Goal: Navigation & Orientation: Find specific page/section

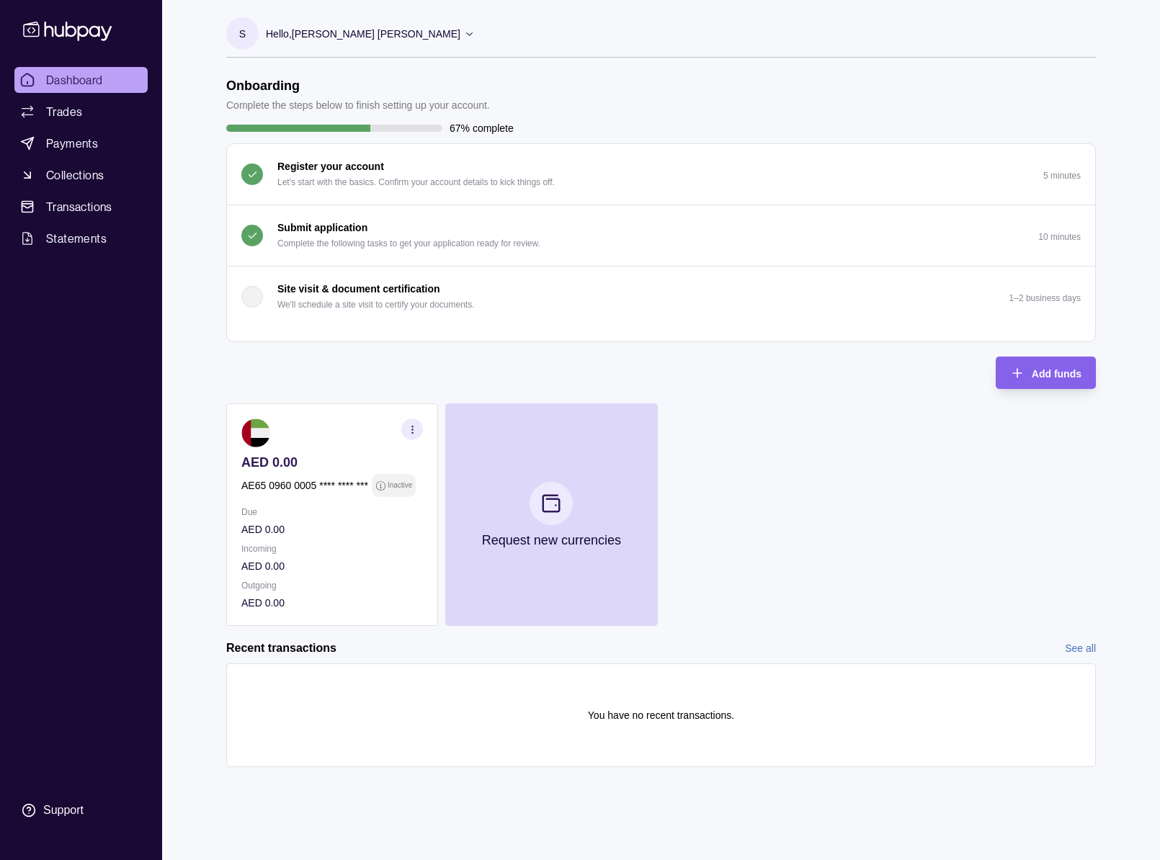
click at [464, 36] on icon at bounding box center [469, 33] width 11 height 11
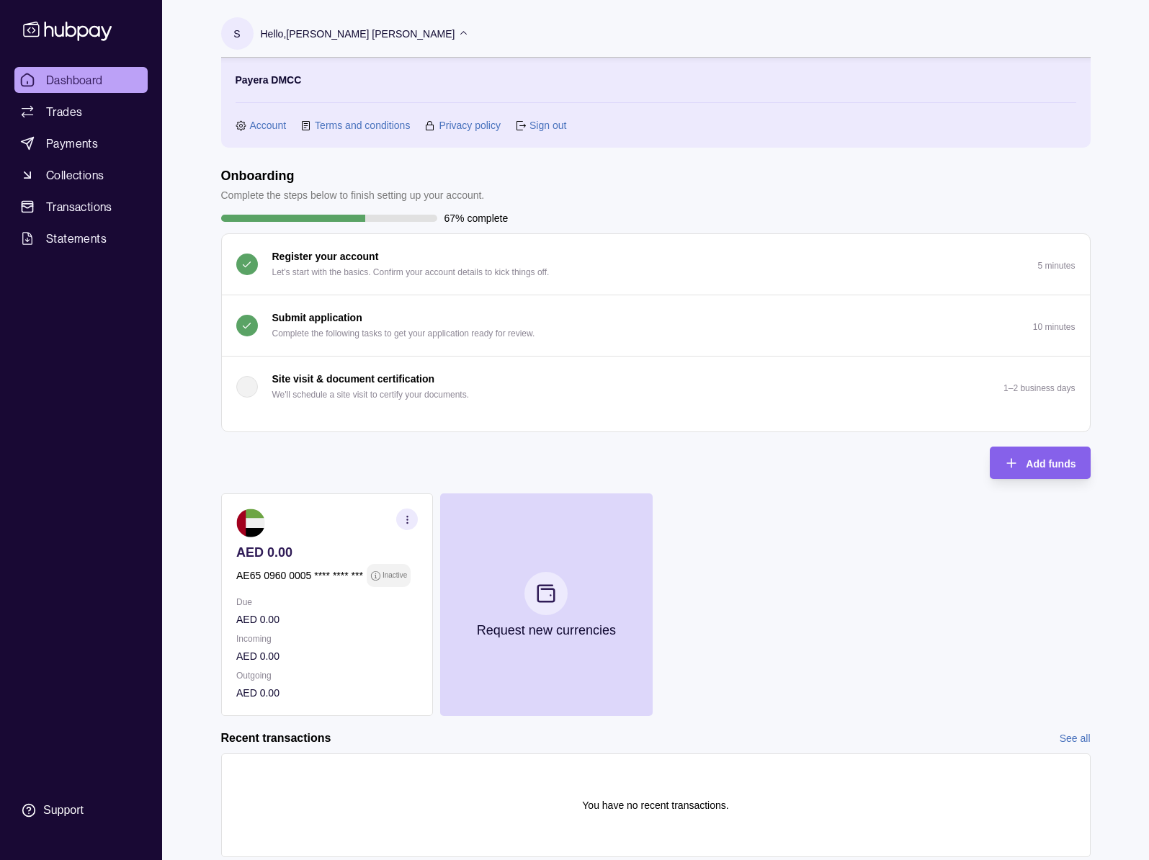
click at [628, 19] on section "S Hello, [PERSON_NAME] [PERSON_NAME] Payera DMCC Account Terms and conditions P…" at bounding box center [656, 82] width 870 height 130
click at [70, 110] on span "Trades" at bounding box center [64, 111] width 36 height 17
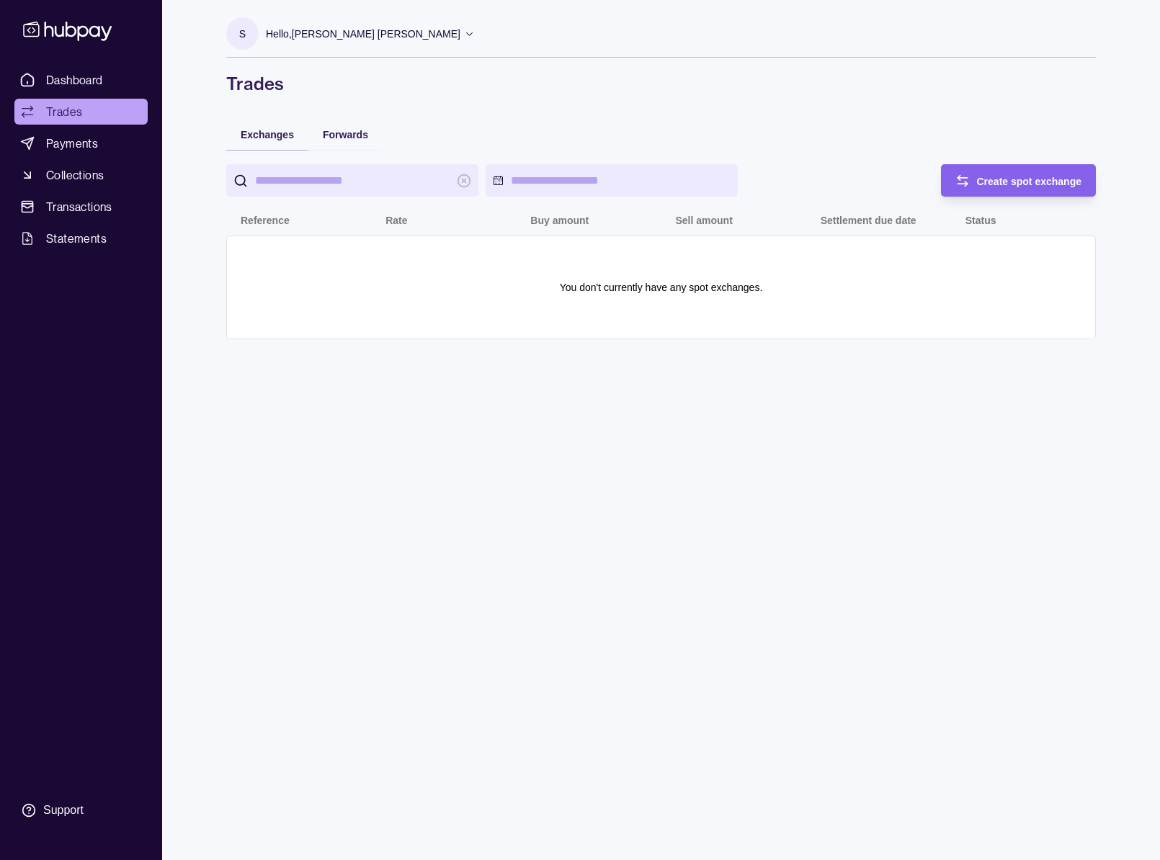
click at [77, 233] on span "Statements" at bounding box center [76, 238] width 61 height 17
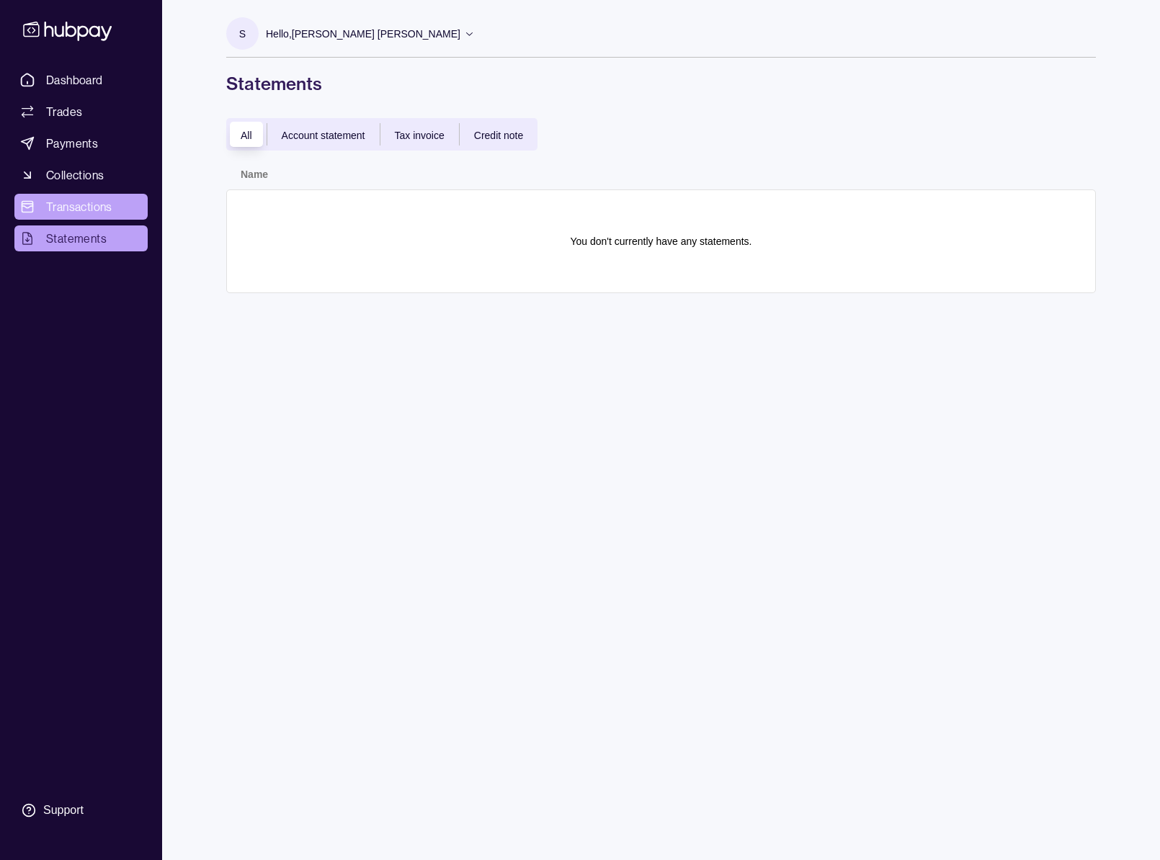
click at [46, 202] on span "Transactions" at bounding box center [79, 206] width 66 height 17
